Goal: Task Accomplishment & Management: Use online tool/utility

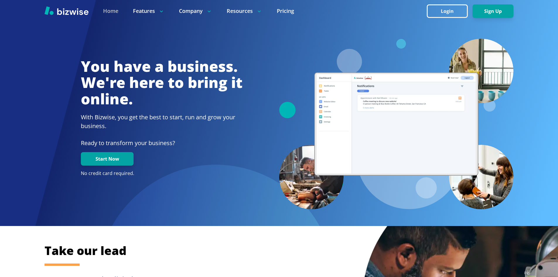
click at [110, 9] on link "Home" at bounding box center [110, 10] width 15 height 7
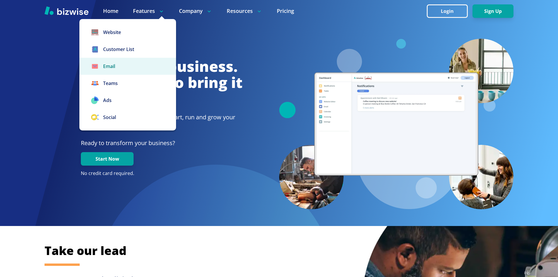
click at [108, 64] on link "Email" at bounding box center [127, 66] width 97 height 17
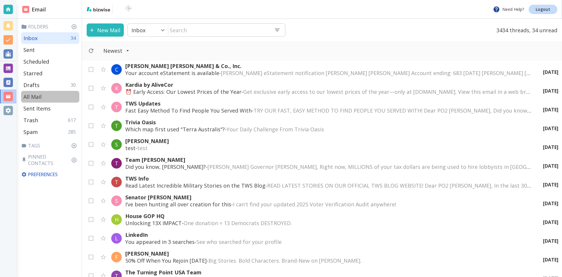
click at [35, 94] on p "All Mail" at bounding box center [32, 96] width 18 height 7
type input "5"
